Goal: Transaction & Acquisition: Download file/media

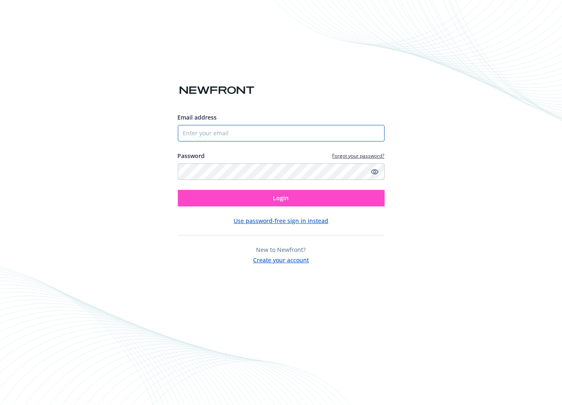
type input "[EMAIL_ADDRESS][DOMAIN_NAME]"
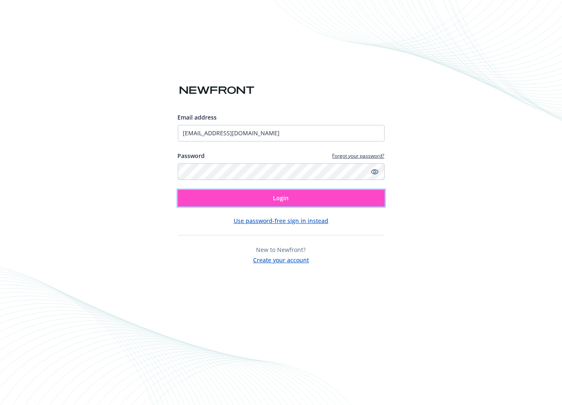
click at [292, 192] on button "Login" at bounding box center [281, 198] width 207 height 17
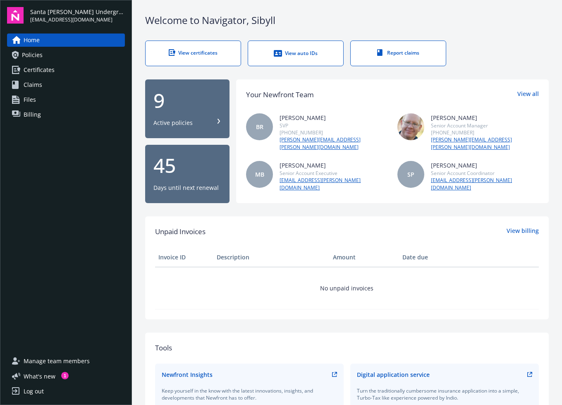
click at [194, 54] on div "View certificates" at bounding box center [193, 52] width 62 height 7
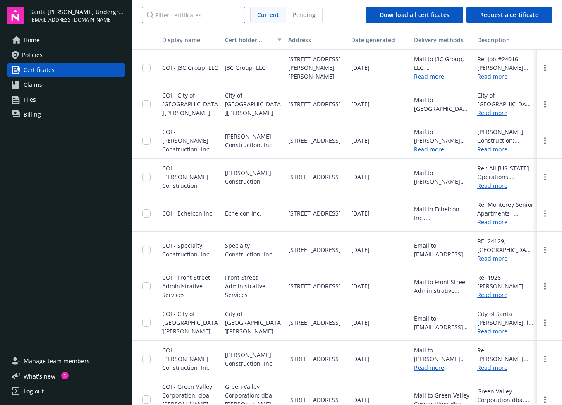
click at [189, 16] on input "Filter certificates..." at bounding box center [193, 15] width 103 height 17
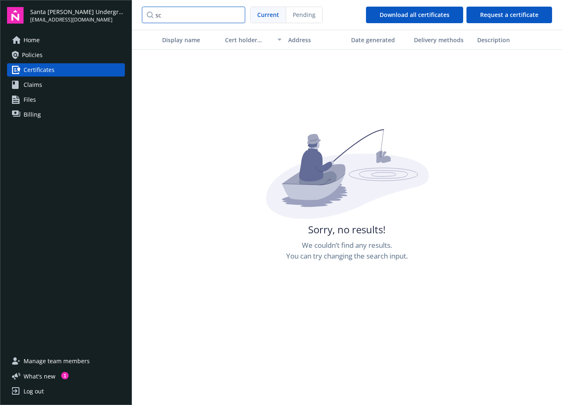
type input "s"
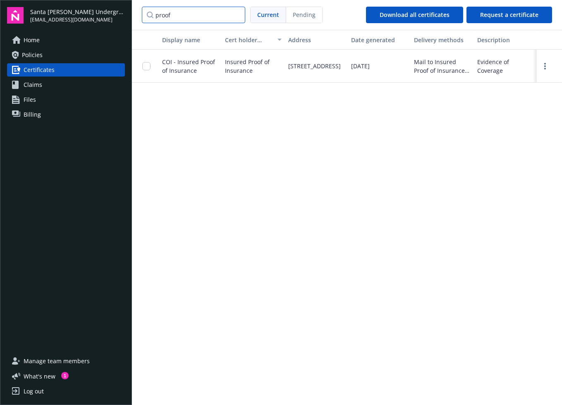
type input "proof"
click at [144, 67] on input "checkbox" at bounding box center [146, 66] width 8 height 8
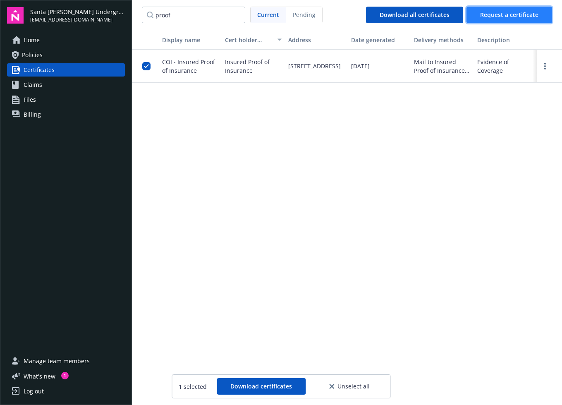
click at [494, 14] on span "Request a certificate" at bounding box center [509, 15] width 58 height 8
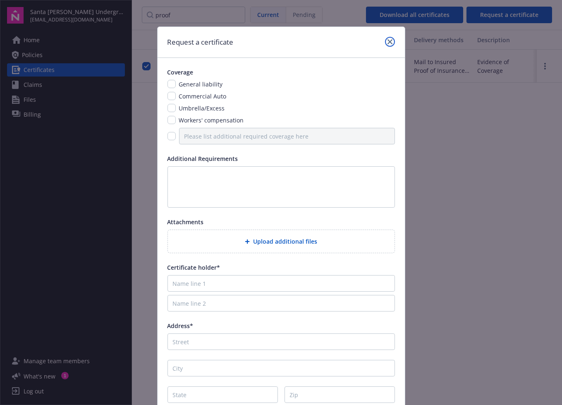
click at [383, 37] on div at bounding box center [388, 42] width 13 height 11
click at [388, 41] on icon "close" at bounding box center [390, 41] width 5 height 5
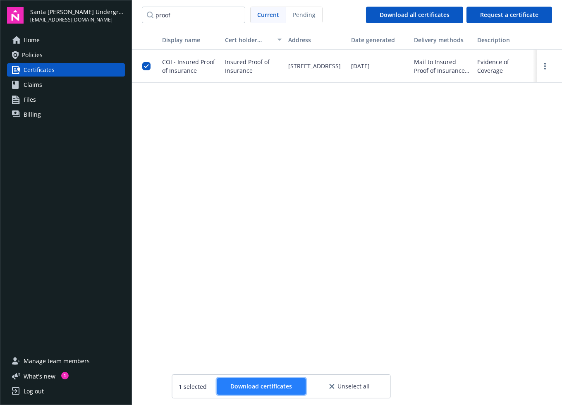
click at [254, 387] on span "Download certificates" at bounding box center [261, 386] width 62 height 8
